Goal: Task Accomplishment & Management: Manage account settings

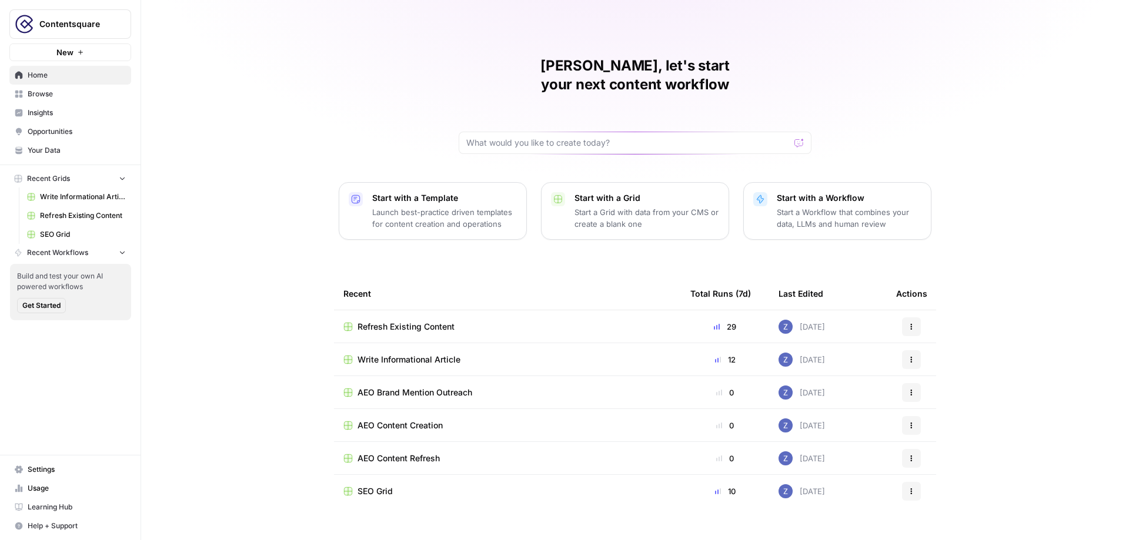
click at [87, 25] on span "Contentsquare" at bounding box center [74, 24] width 71 height 12
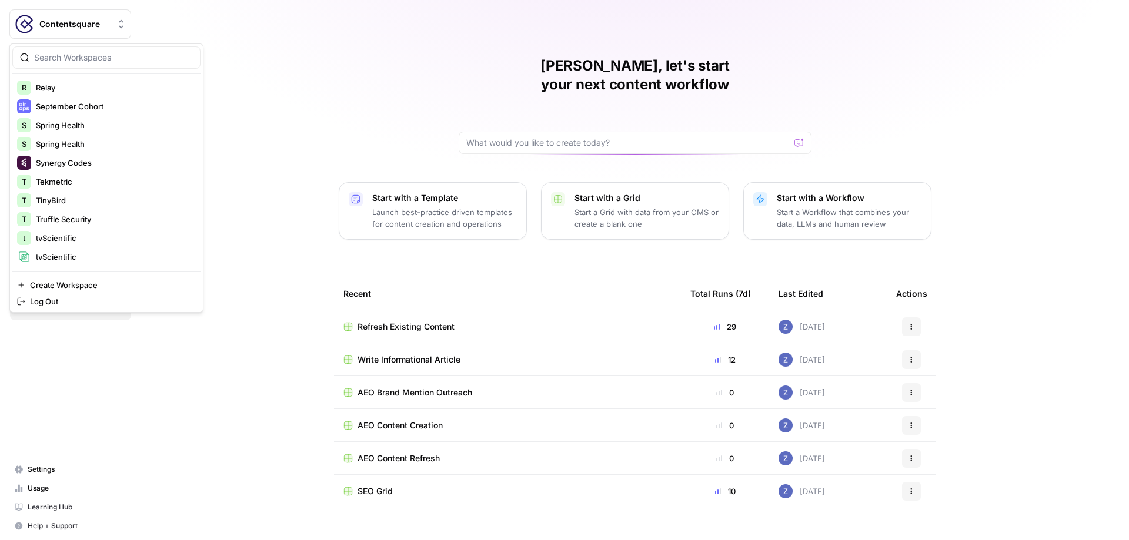
scroll to position [339, 0]
click at [69, 213] on div "Webflow" at bounding box center [106, 220] width 179 height 14
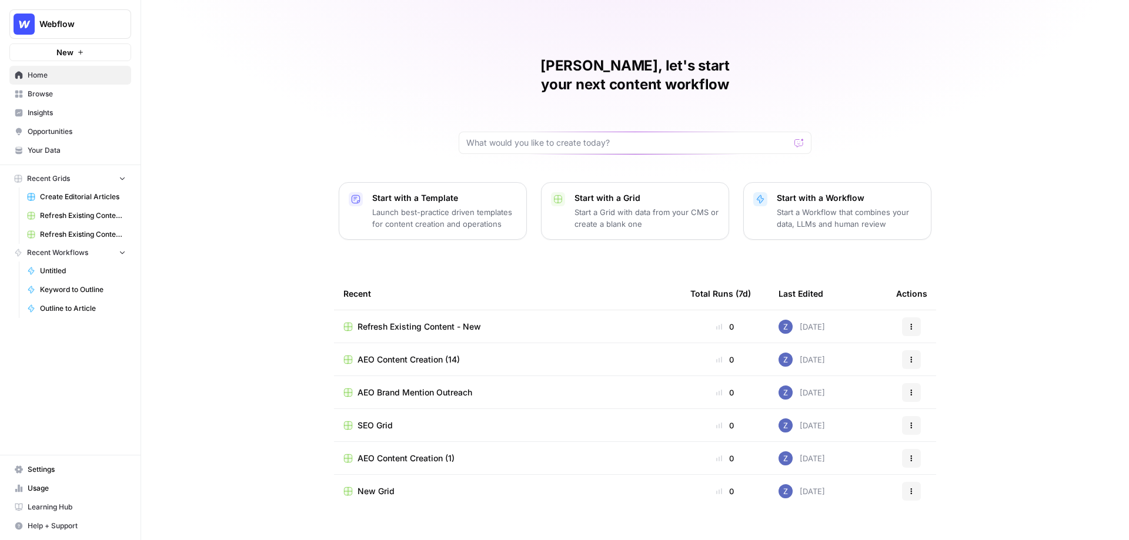
click at [57, 126] on span "Opportunities" at bounding box center [77, 131] width 98 height 11
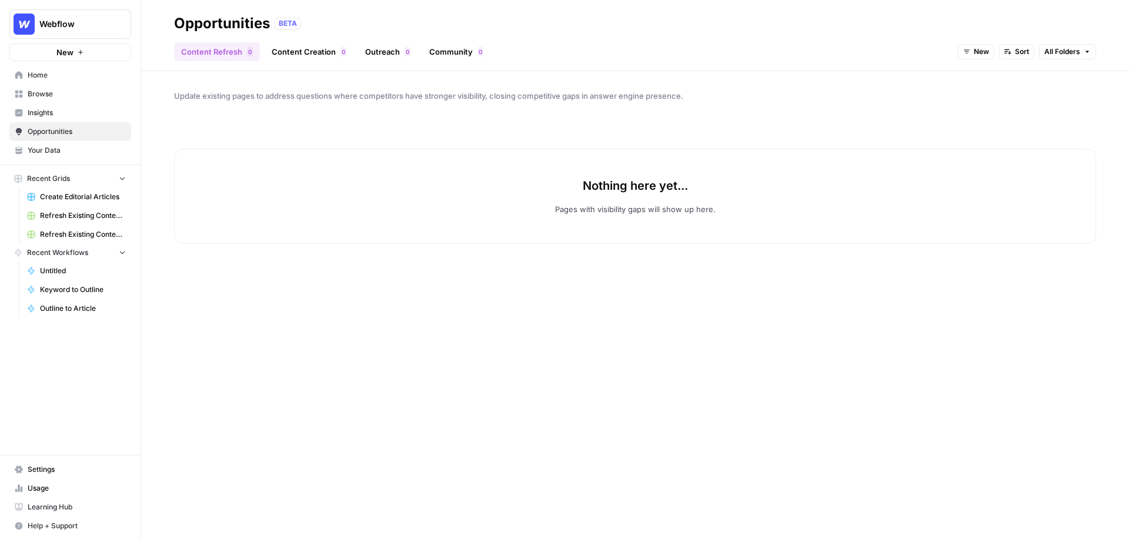
click at [309, 56] on link "Content Creation 0" at bounding box center [309, 51] width 89 height 19
click at [1039, 54] on span "New" at bounding box center [1043, 51] width 15 height 11
click at [1050, 105] on span "In Progress" at bounding box center [1066, 111] width 47 height 12
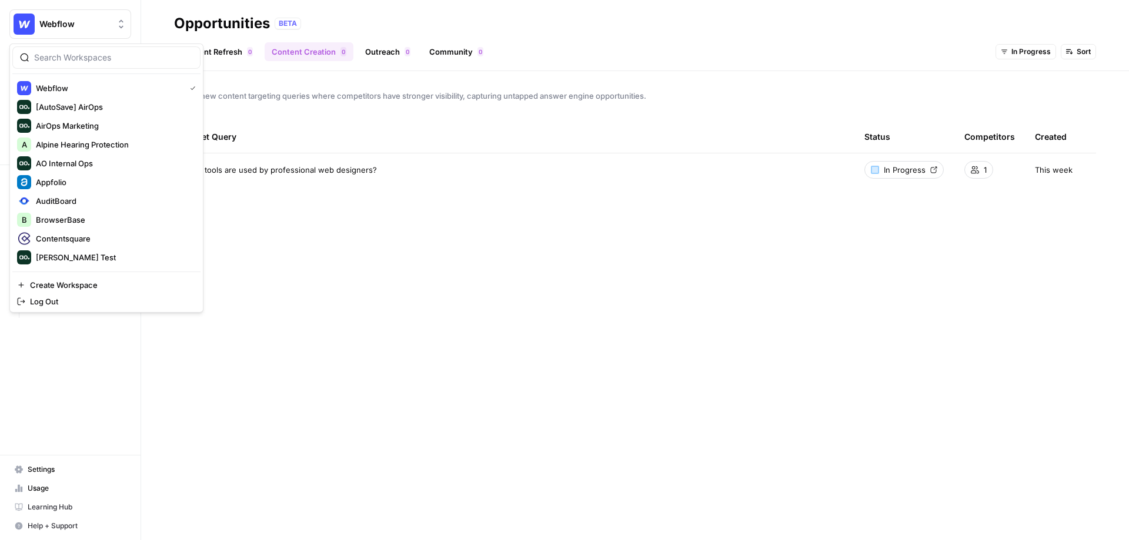
click at [64, 30] on button "Webflow" at bounding box center [70, 23] width 122 height 29
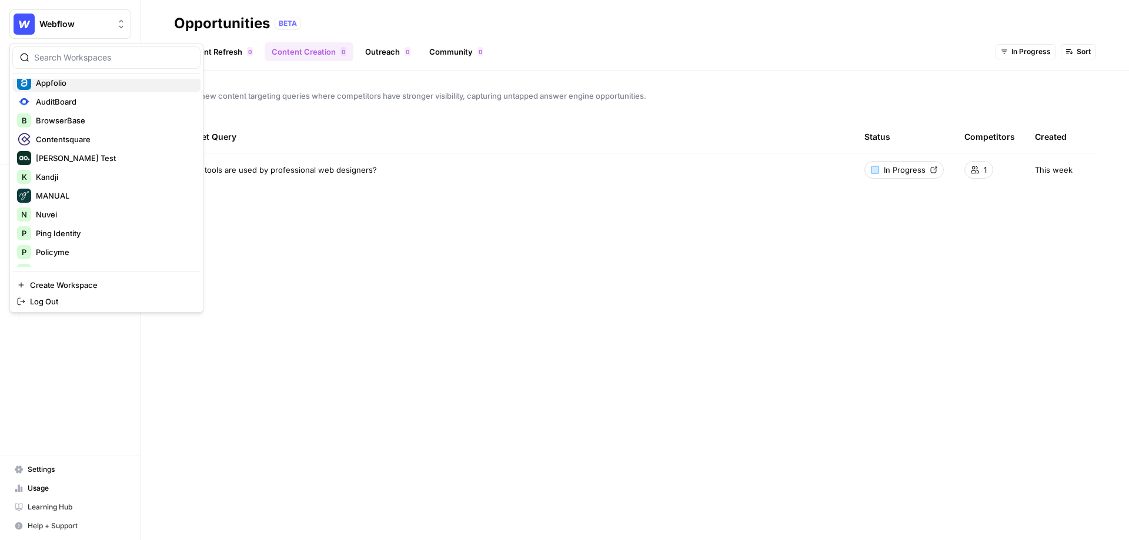
scroll to position [100, 0]
click at [85, 133] on span "Contentsquare" at bounding box center [113, 139] width 155 height 12
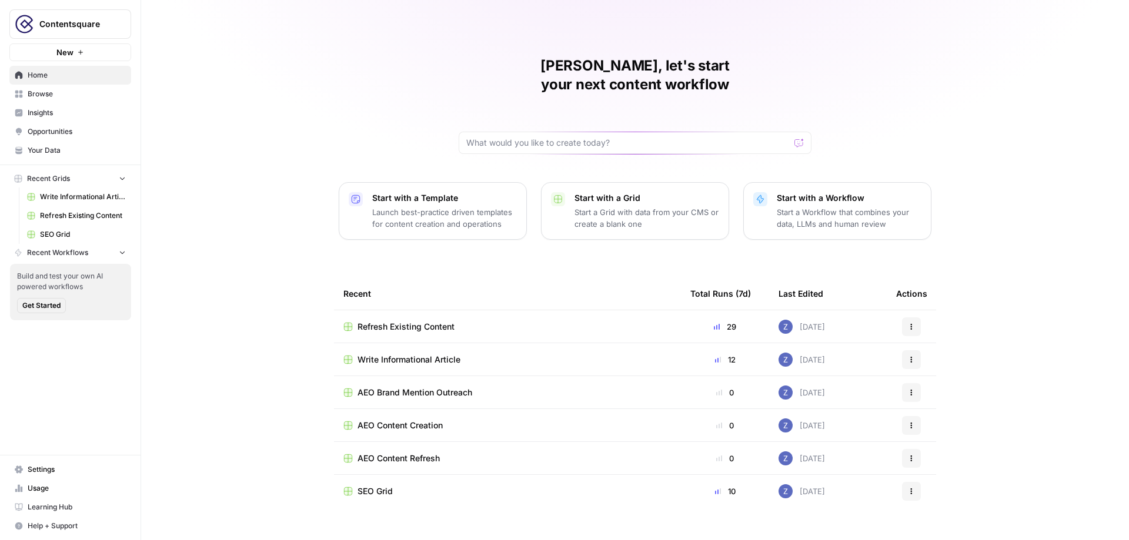
click at [91, 131] on span "Opportunities" at bounding box center [77, 131] width 98 height 11
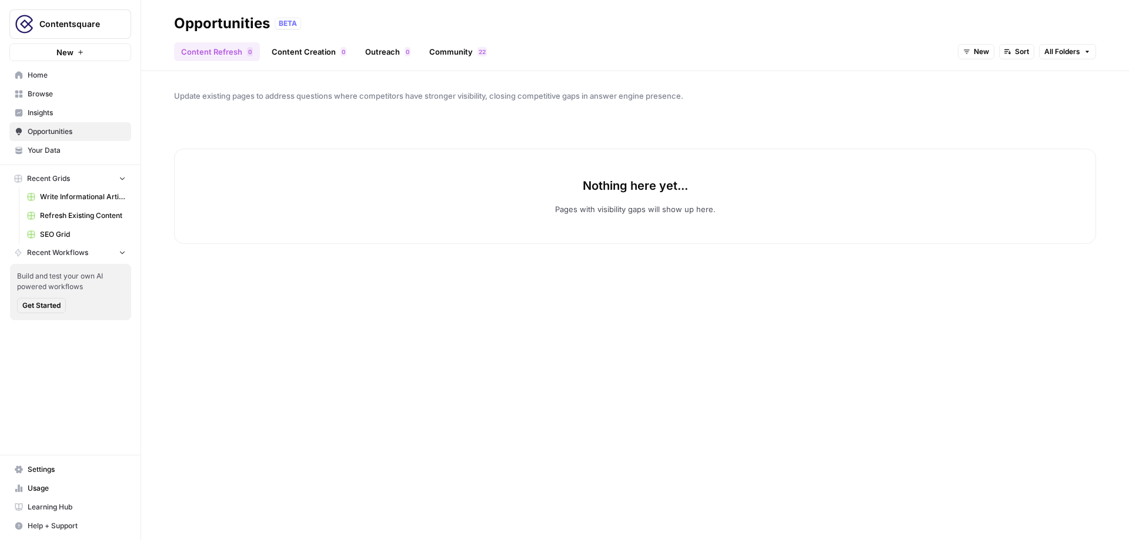
click at [314, 54] on link "Content Creation 0" at bounding box center [309, 51] width 89 height 19
click at [1039, 53] on span "New" at bounding box center [1043, 51] width 15 height 11
click at [1045, 111] on span "In Progress" at bounding box center [1066, 111] width 47 height 12
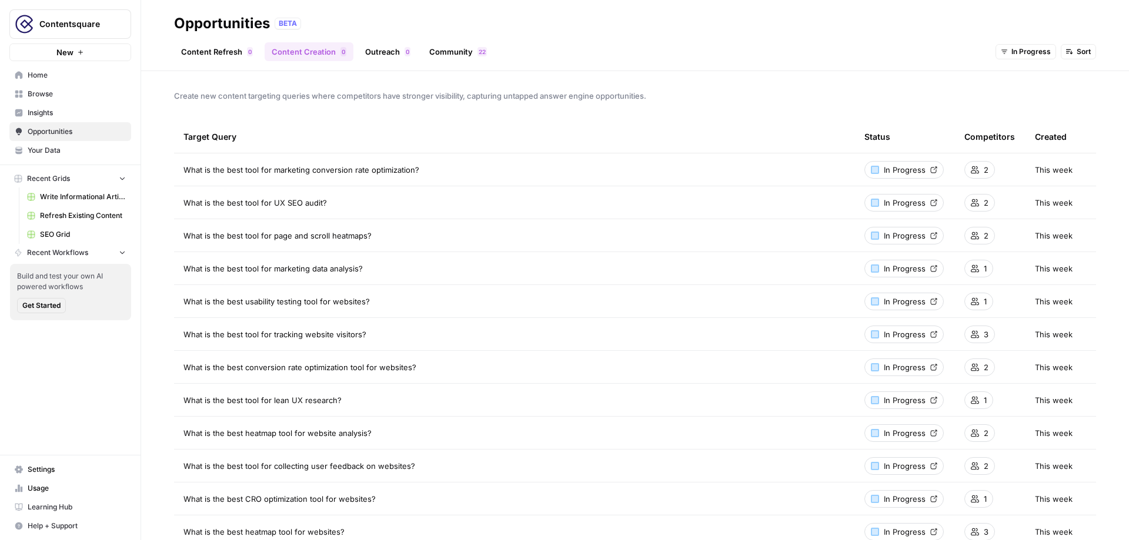
click at [91, 196] on span "Write Informational Article" at bounding box center [83, 197] width 86 height 11
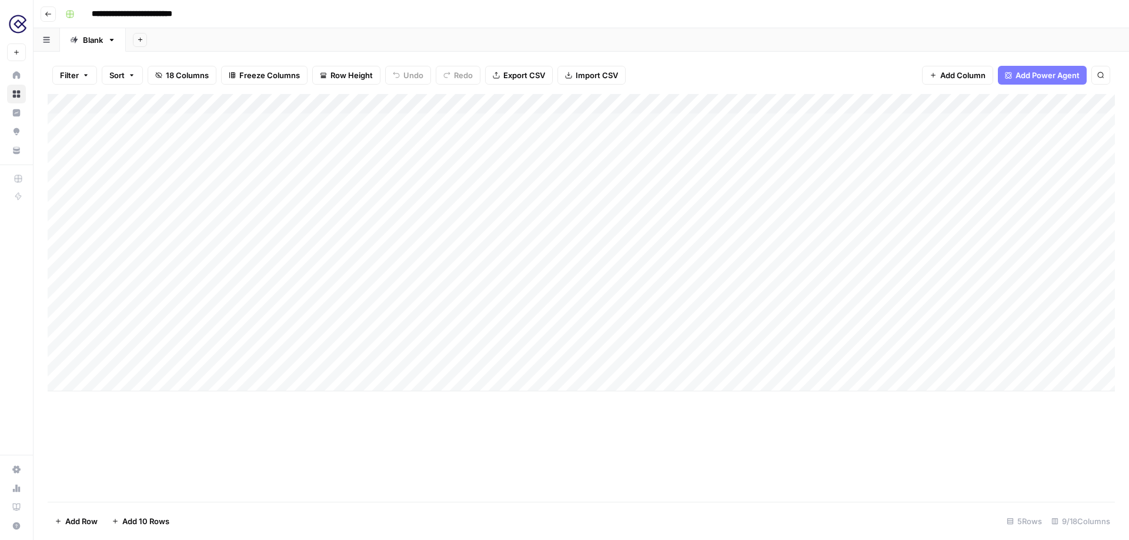
click at [396, 101] on div "Add Column" at bounding box center [581, 243] width 1067 height 298
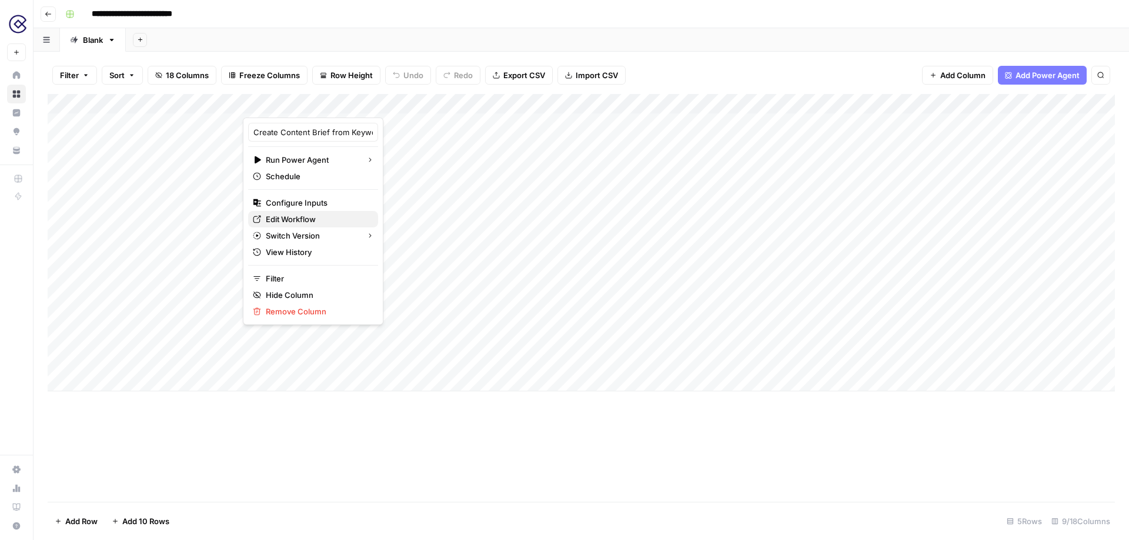
click at [297, 218] on span "Edit Workflow" at bounding box center [317, 219] width 103 height 12
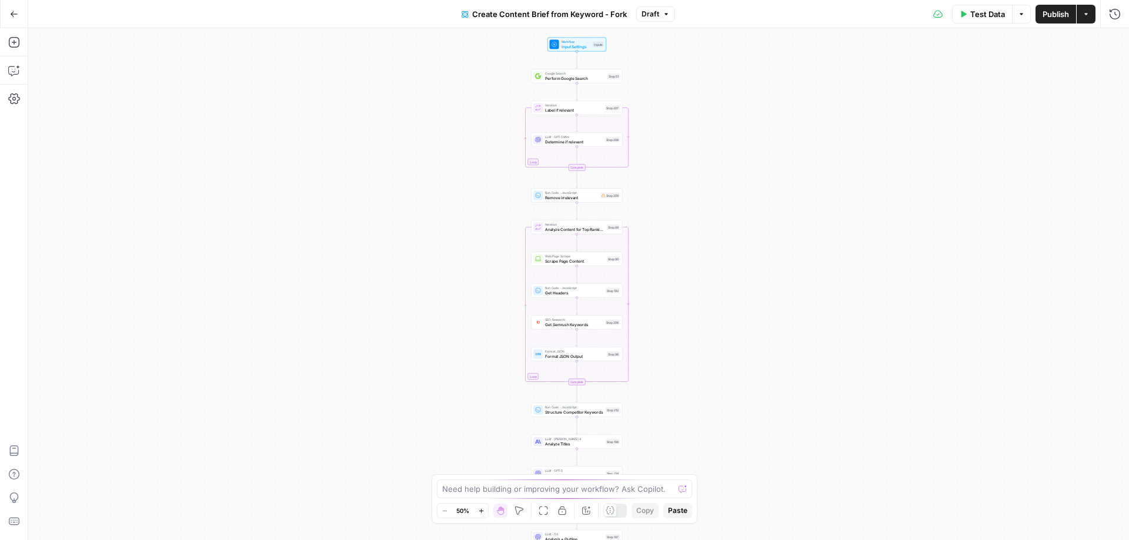
drag, startPoint x: 687, startPoint y: 228, endPoint x: 685, endPoint y: 332, distance: 104.1
click at [685, 333] on div "Workflow Input Settings Inputs Google Search Perform Google Search Step 51 Loop…" at bounding box center [578, 284] width 1101 height 512
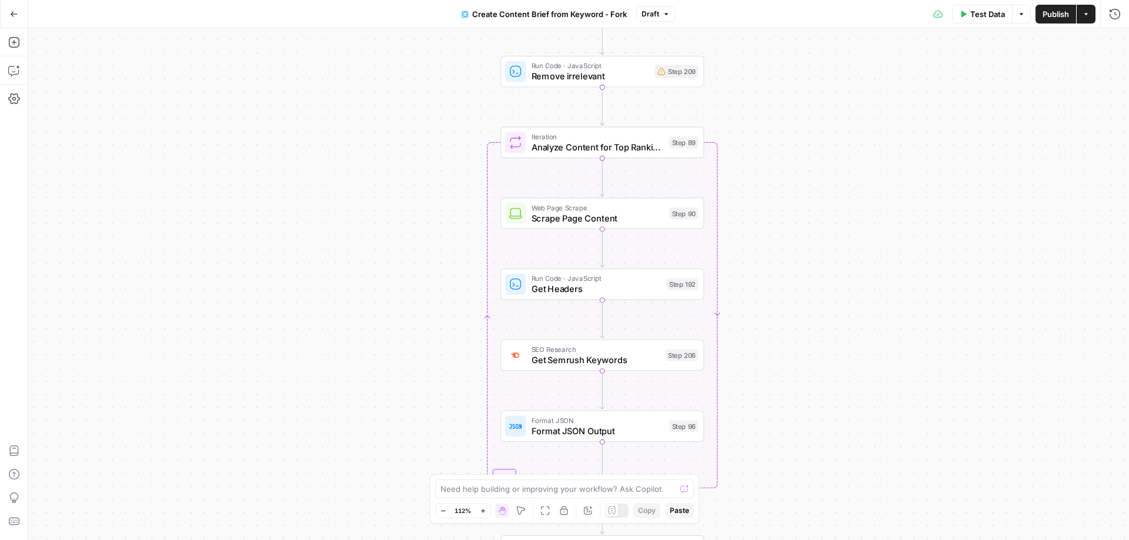
click at [11, 12] on icon "button" at bounding box center [14, 13] width 7 height 5
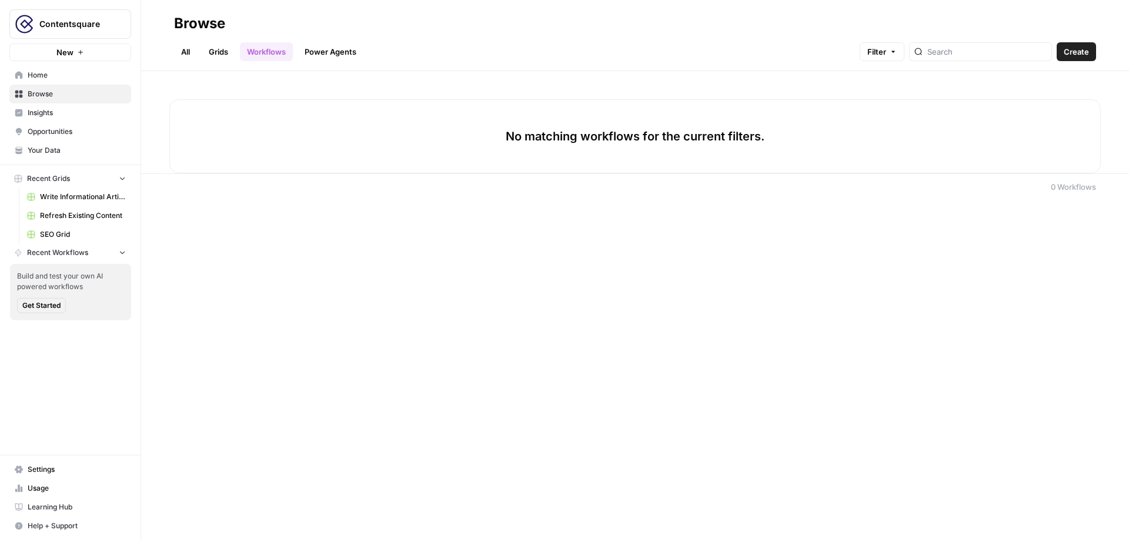
click at [63, 148] on span "Your Data" at bounding box center [77, 150] width 98 height 11
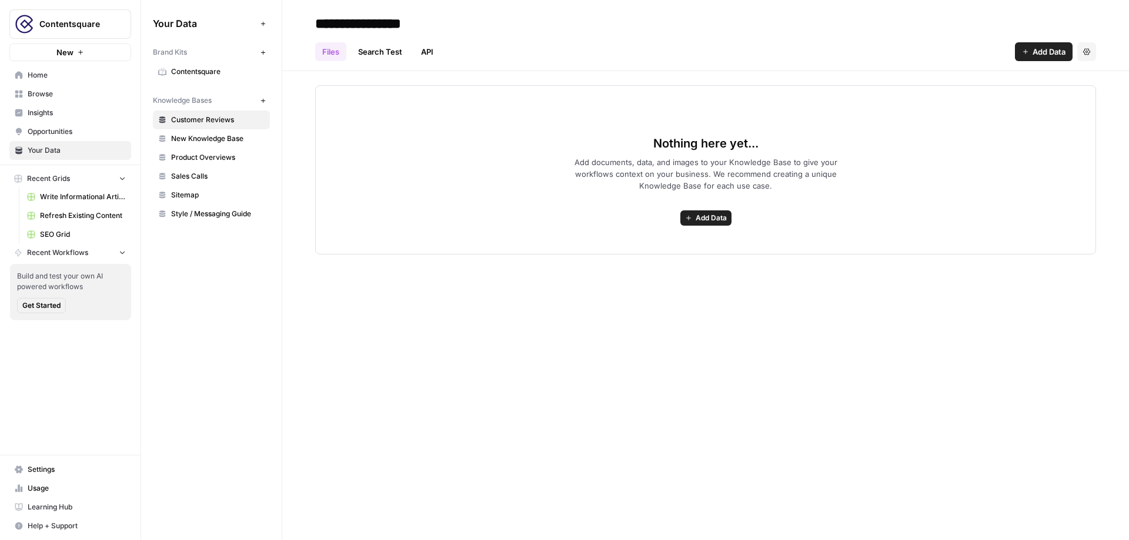
click at [84, 198] on span "Write Informational Article" at bounding box center [83, 197] width 86 height 11
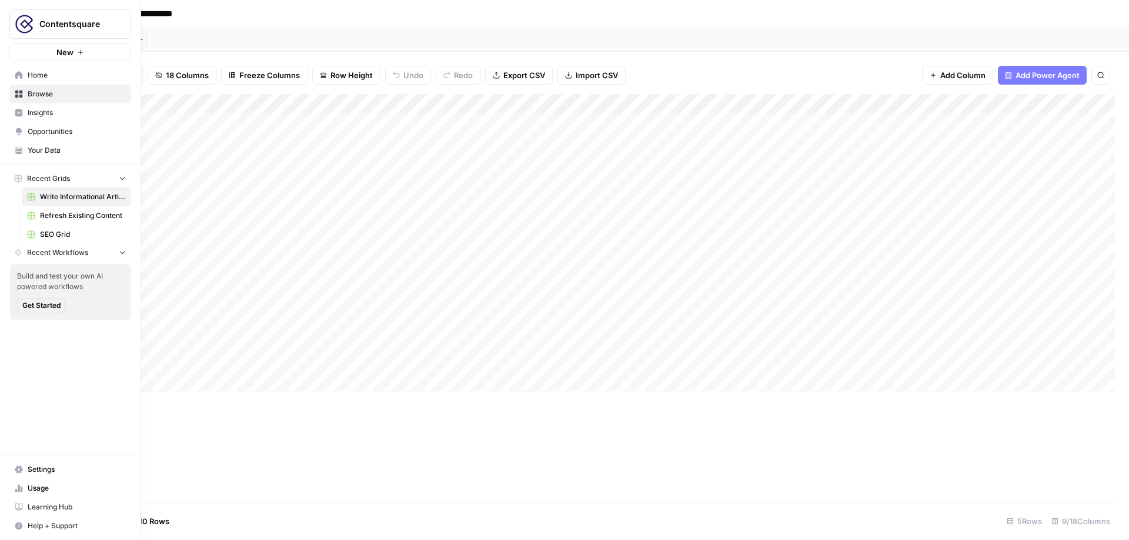
click at [19, 24] on img "Workspace: Contentsquare" at bounding box center [24, 24] width 21 height 21
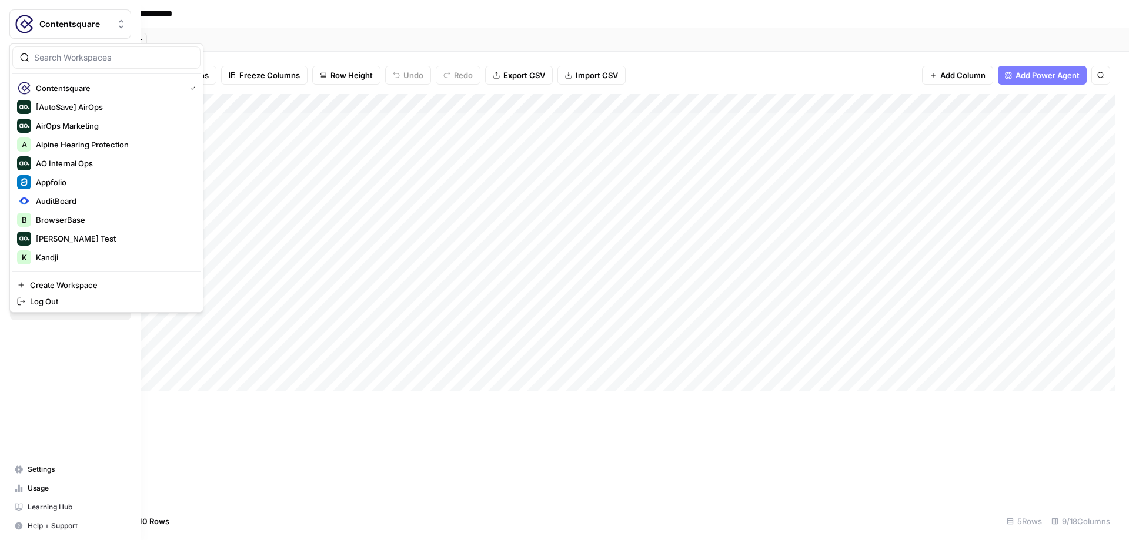
click at [182, 45] on div "Contentsquare [AutoSave] AirOps AirOps Marketing A Alpine Hearing Protection AO…" at bounding box center [106, 178] width 194 height 269
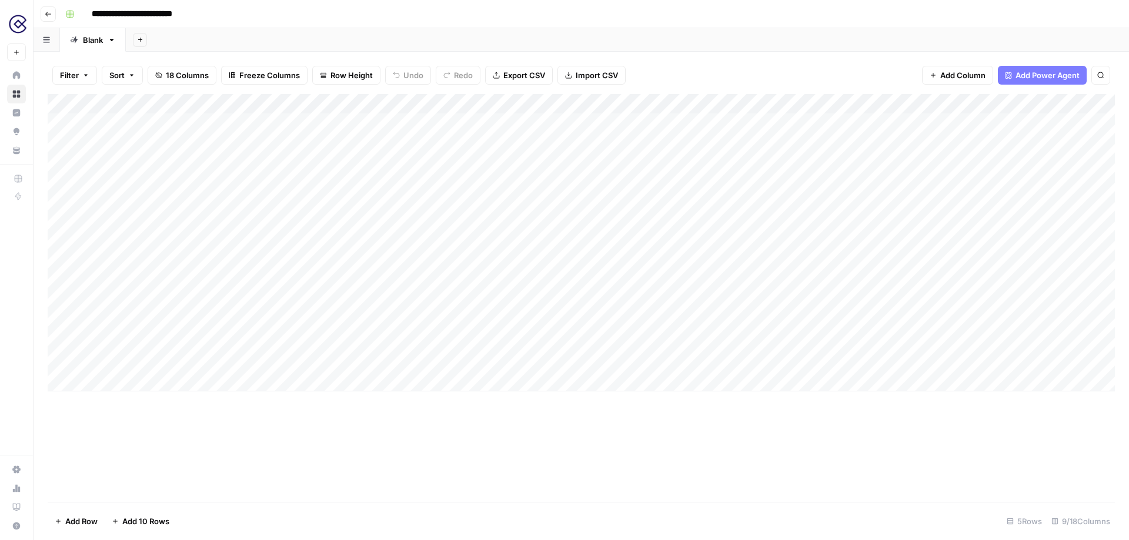
click at [26, 26] on img "Workspace: Contentsquare" at bounding box center [17, 24] width 21 height 21
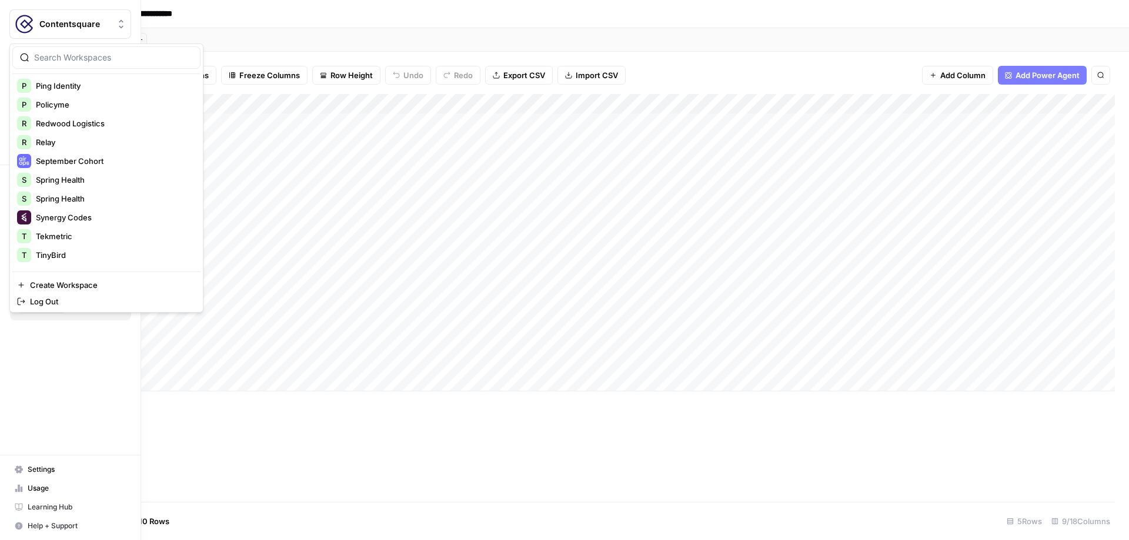
scroll to position [339, 0]
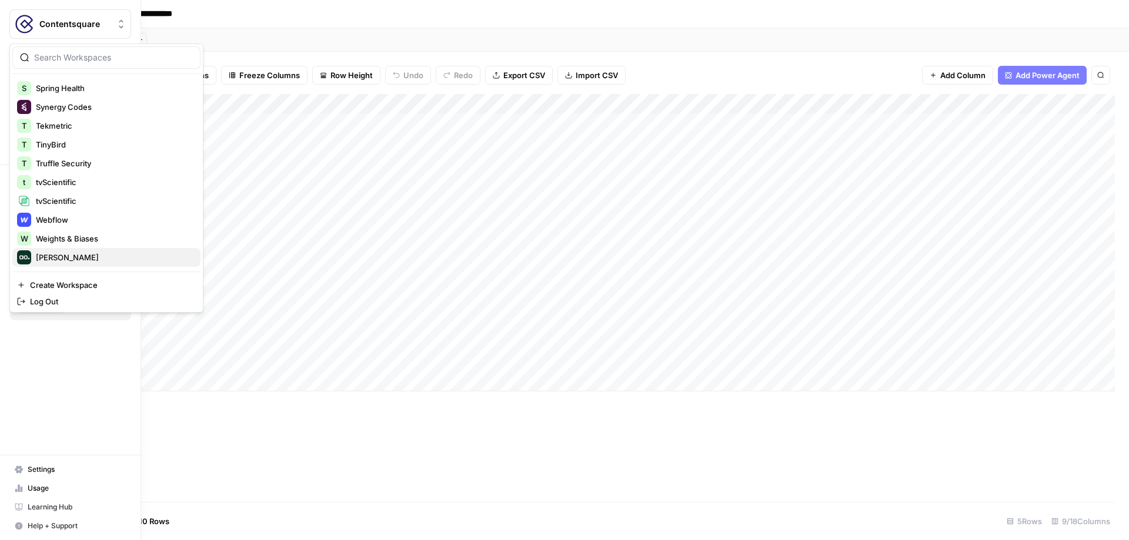
click at [81, 258] on span "[PERSON_NAME]" at bounding box center [113, 258] width 155 height 12
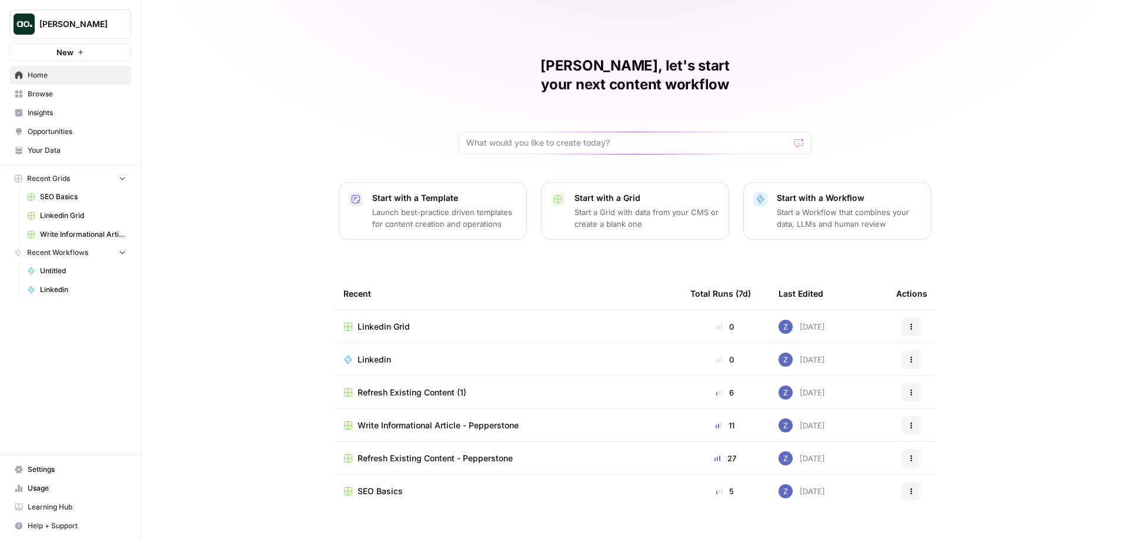
click at [48, 466] on span "Settings" at bounding box center [77, 470] width 98 height 11
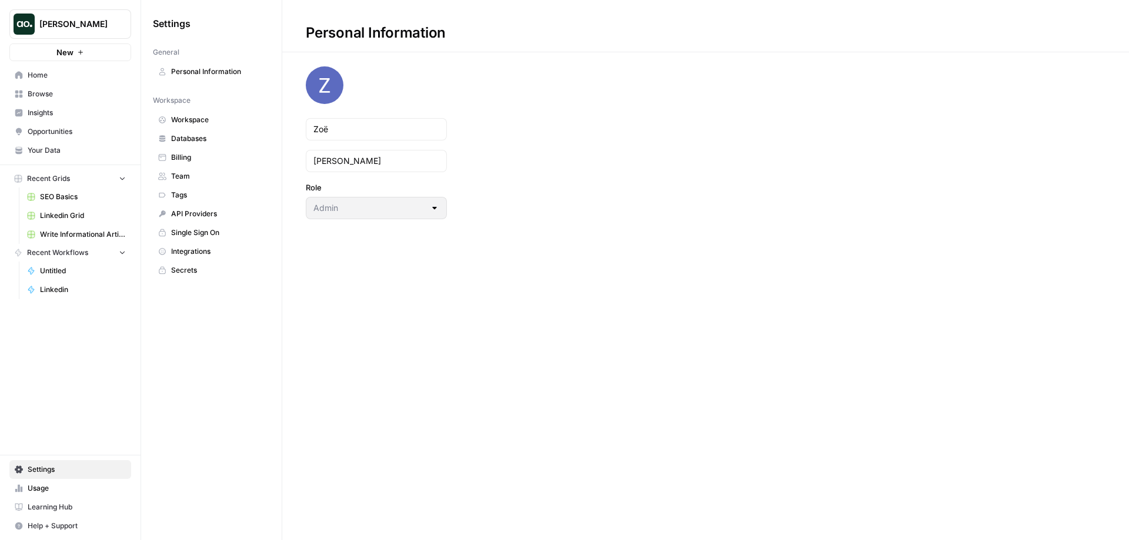
click at [223, 119] on span "Workspace" at bounding box center [218, 120] width 94 height 11
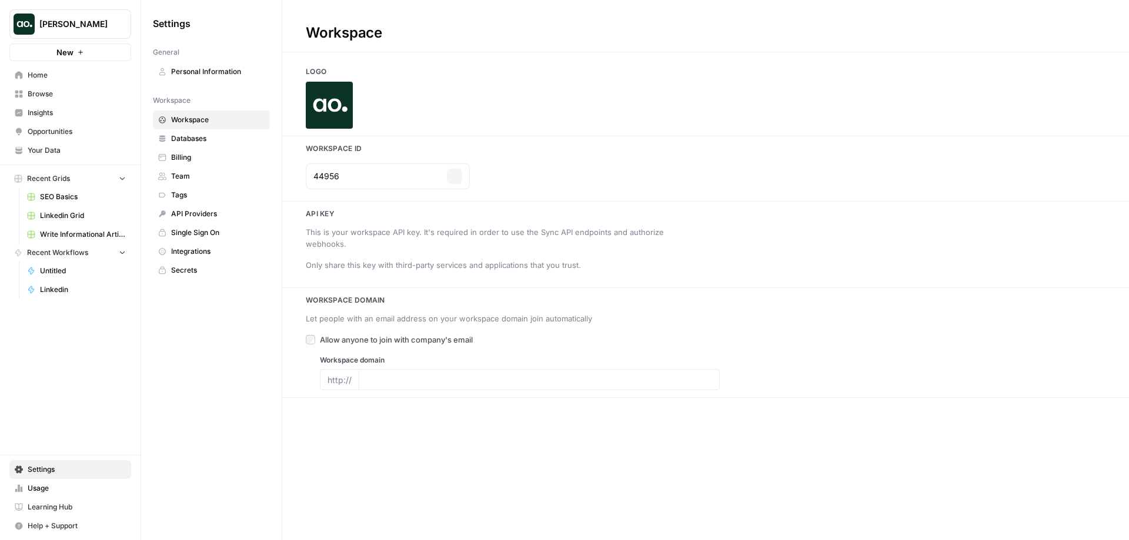
type input "[DOMAIN_NAME]"
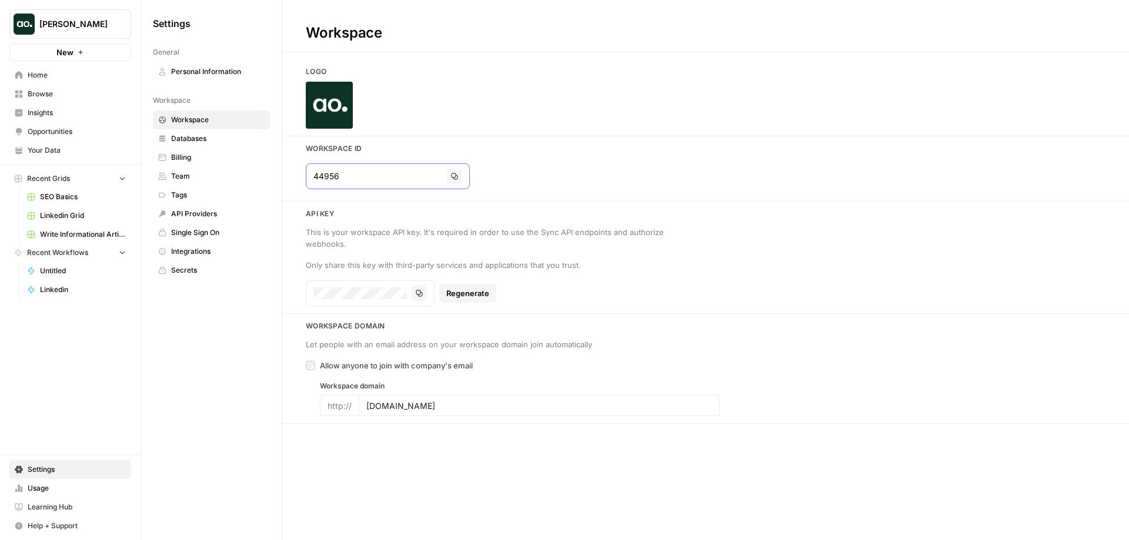
click at [451, 178] on icon "button" at bounding box center [454, 176] width 7 height 7
click at [451, 173] on icon "button" at bounding box center [454, 176] width 7 height 7
